Goal: Book appointment/travel/reservation

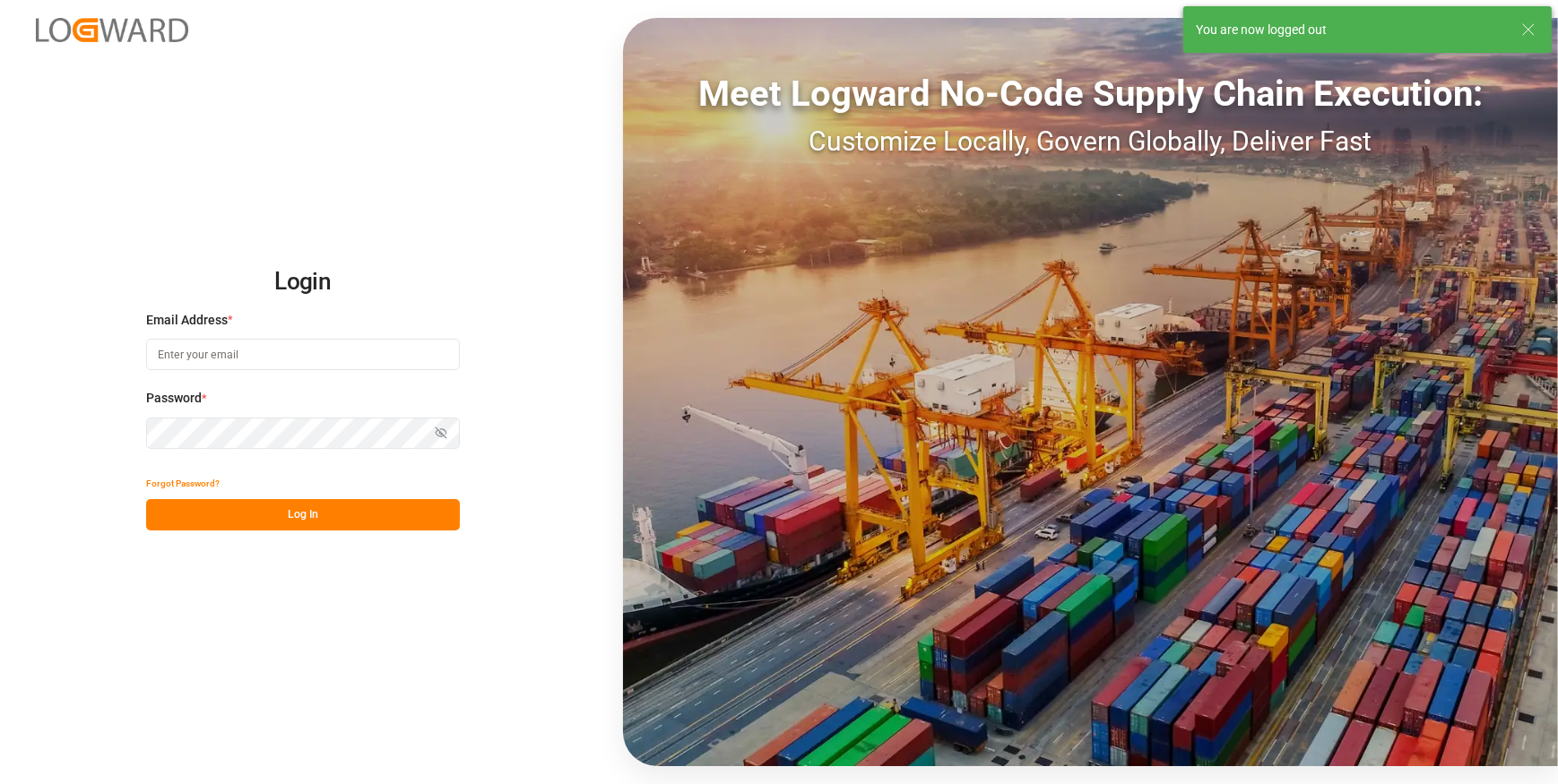
type input "[PERSON_NAME][EMAIL_ADDRESS][PERSON_NAME][DOMAIN_NAME]"
click at [184, 205] on div "Login Email Address * [PERSON_NAME][EMAIL_ADDRESS][PERSON_NAME][DOMAIN_NAME] Pa…" at bounding box center [779, 392] width 1558 height 784
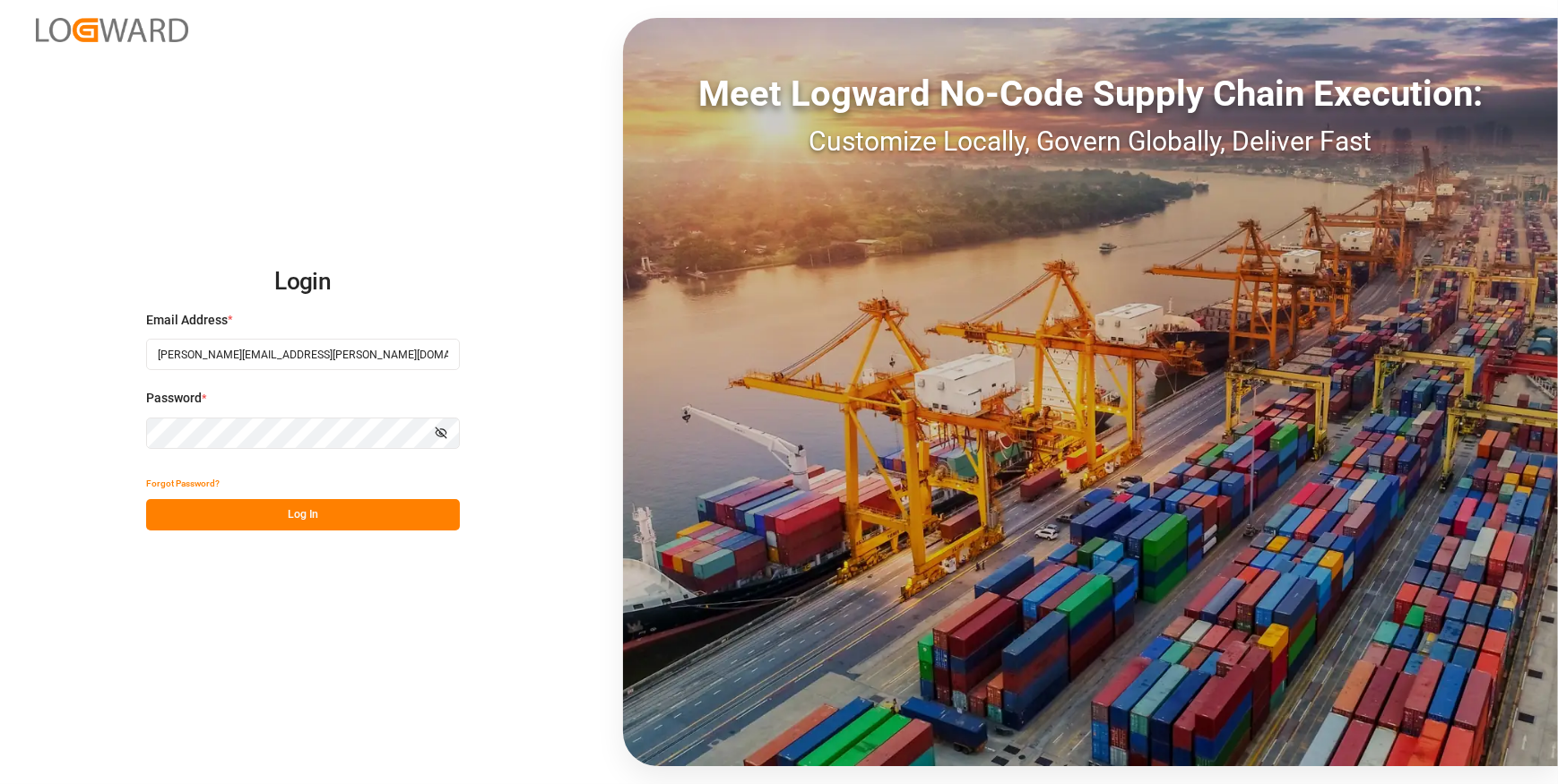
click at [309, 517] on button "Log In" at bounding box center [303, 515] width 314 height 32
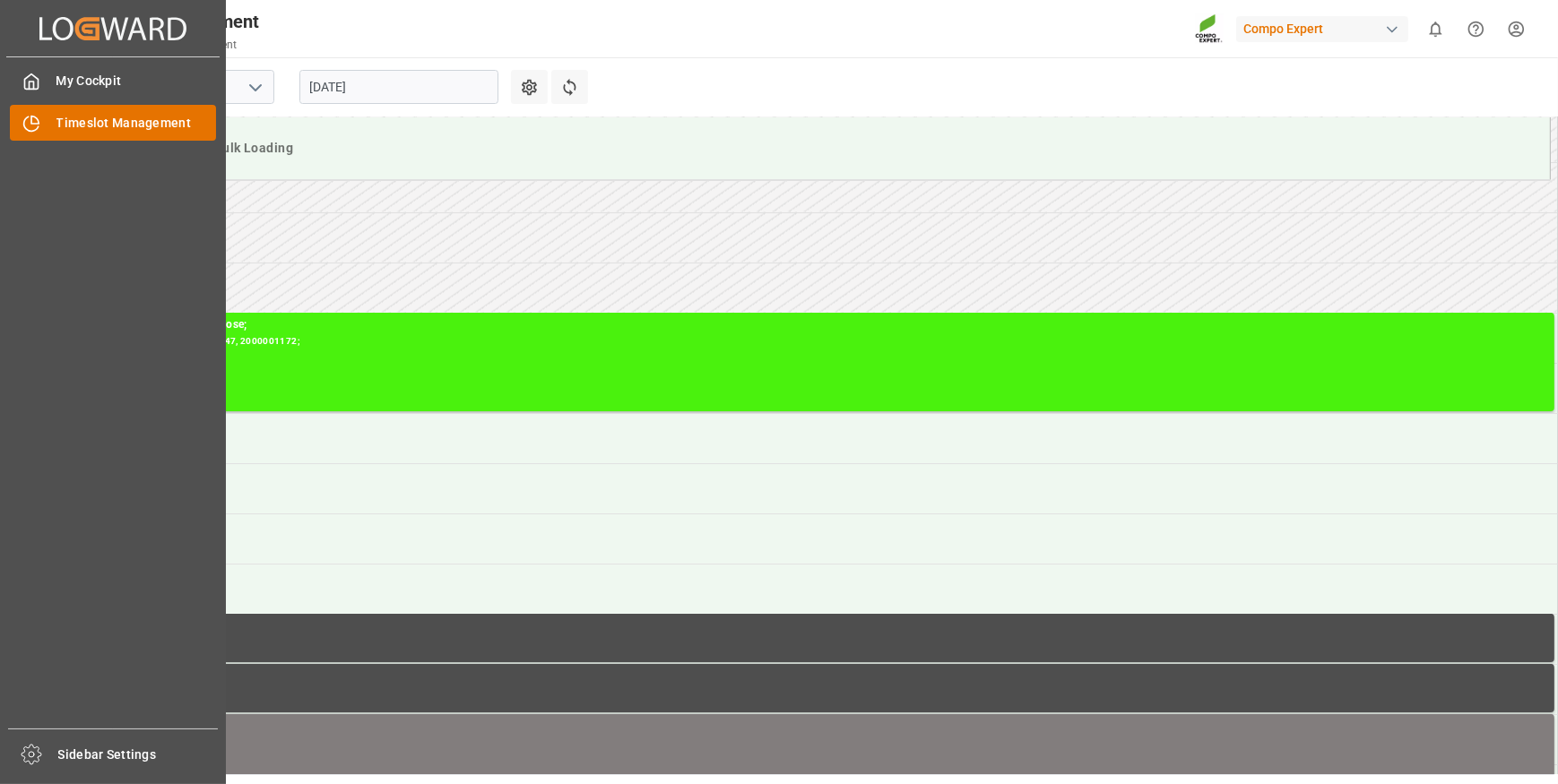
scroll to position [490, 0]
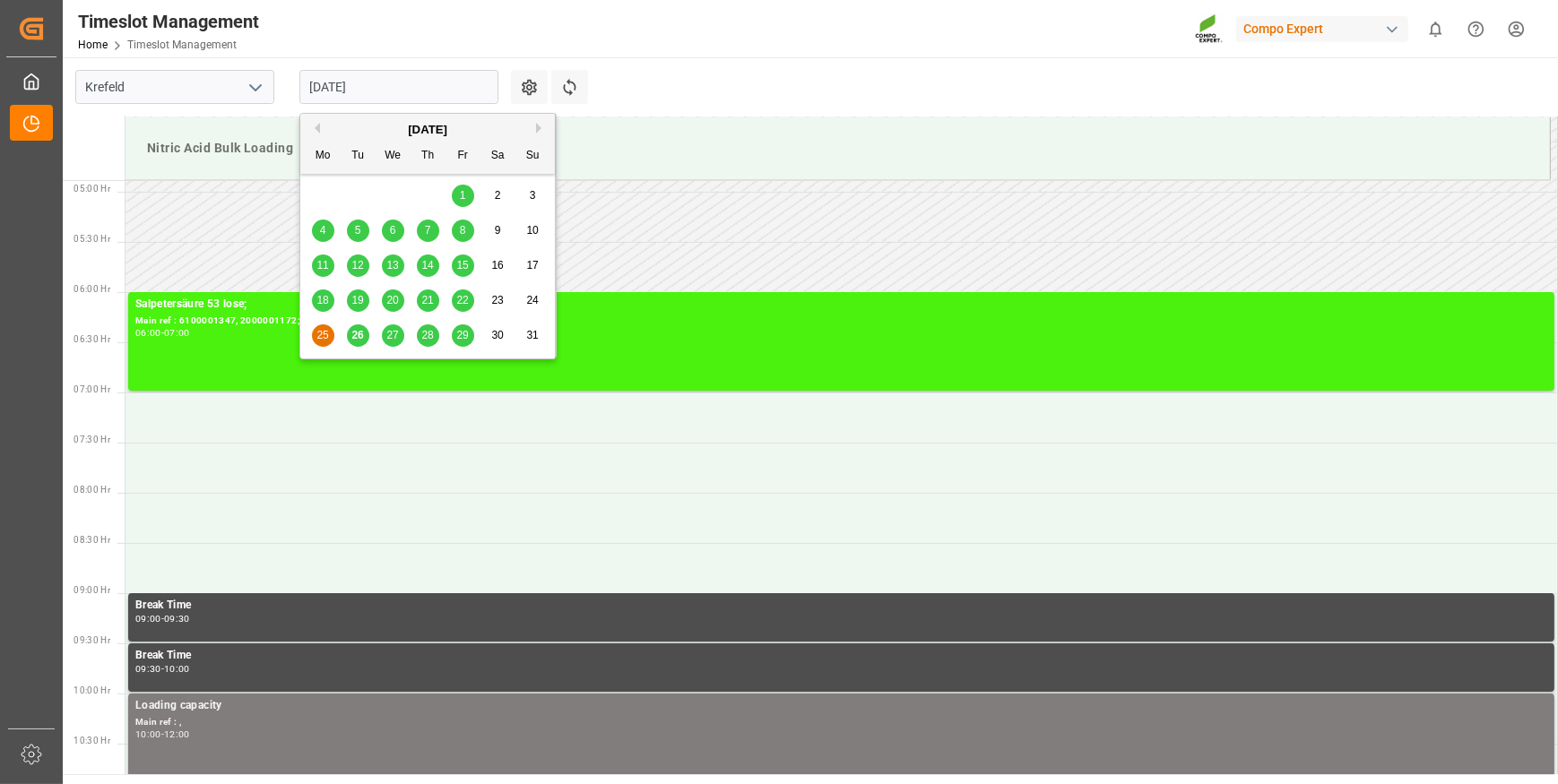
click at [404, 88] on input "[DATE]" at bounding box center [399, 87] width 199 height 34
click at [361, 334] on span "26" at bounding box center [357, 334] width 12 height 13
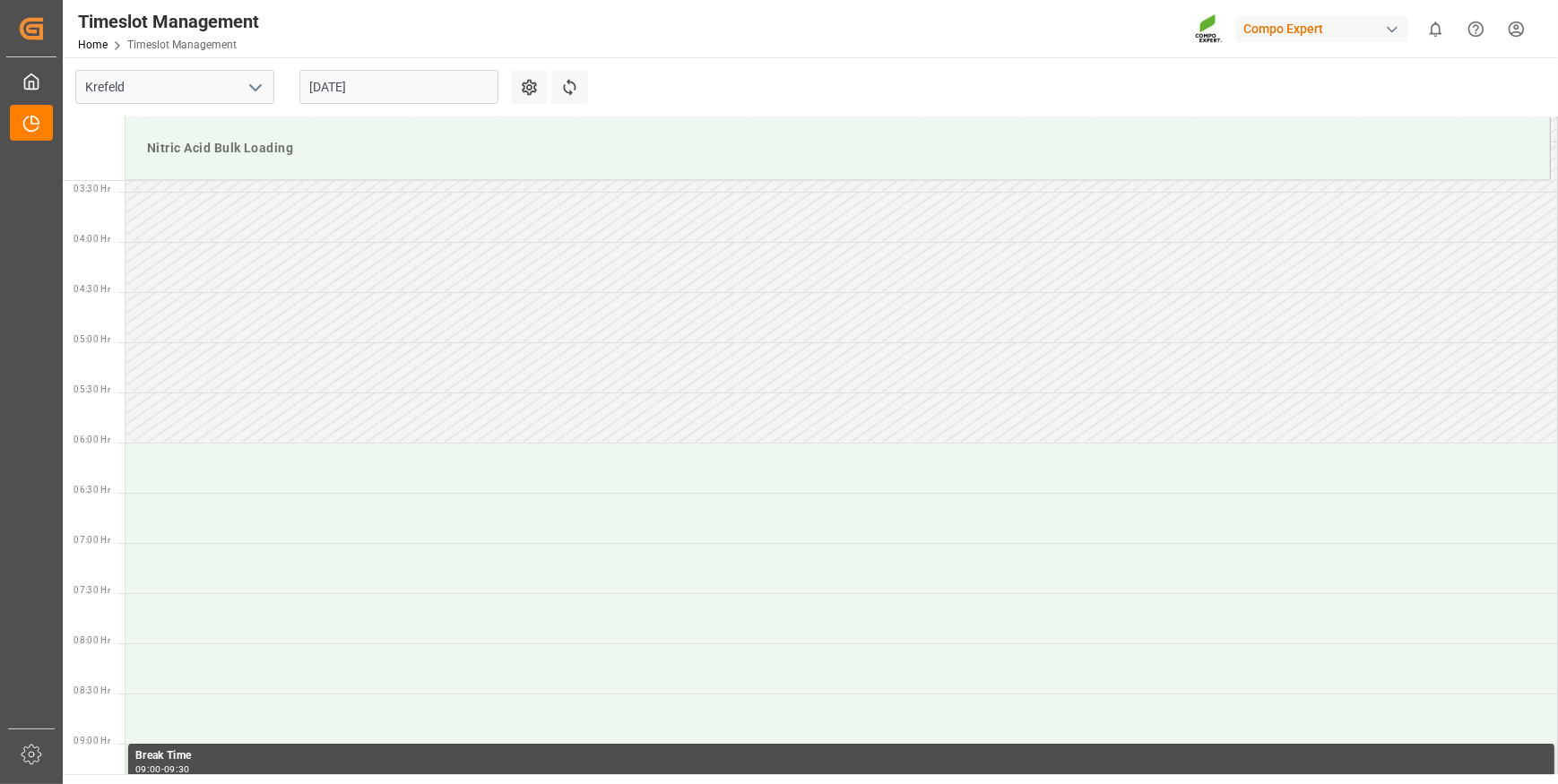
scroll to position [0, 0]
